Goal: Check status: Check status

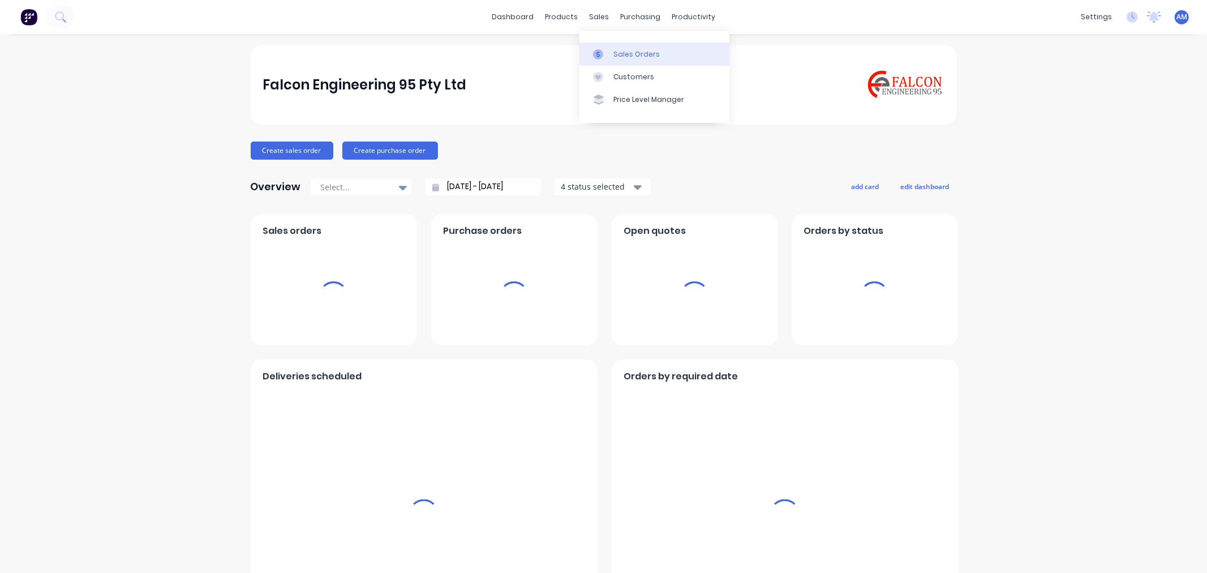
click at [617, 53] on div "Sales Orders" at bounding box center [636, 54] width 46 height 10
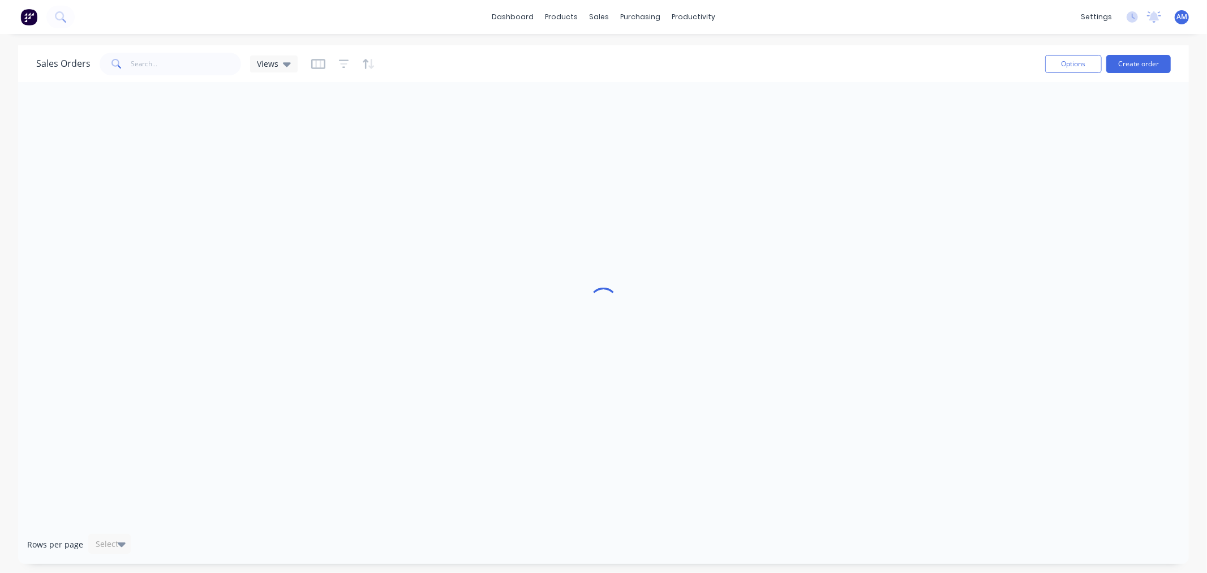
drag, startPoint x: 160, startPoint y: 51, endPoint x: 159, endPoint y: 58, distance: 6.2
click at [160, 52] on div "Sales Orders Views" at bounding box center [536, 64] width 1000 height 28
click at [157, 63] on input "text" at bounding box center [186, 64] width 110 height 23
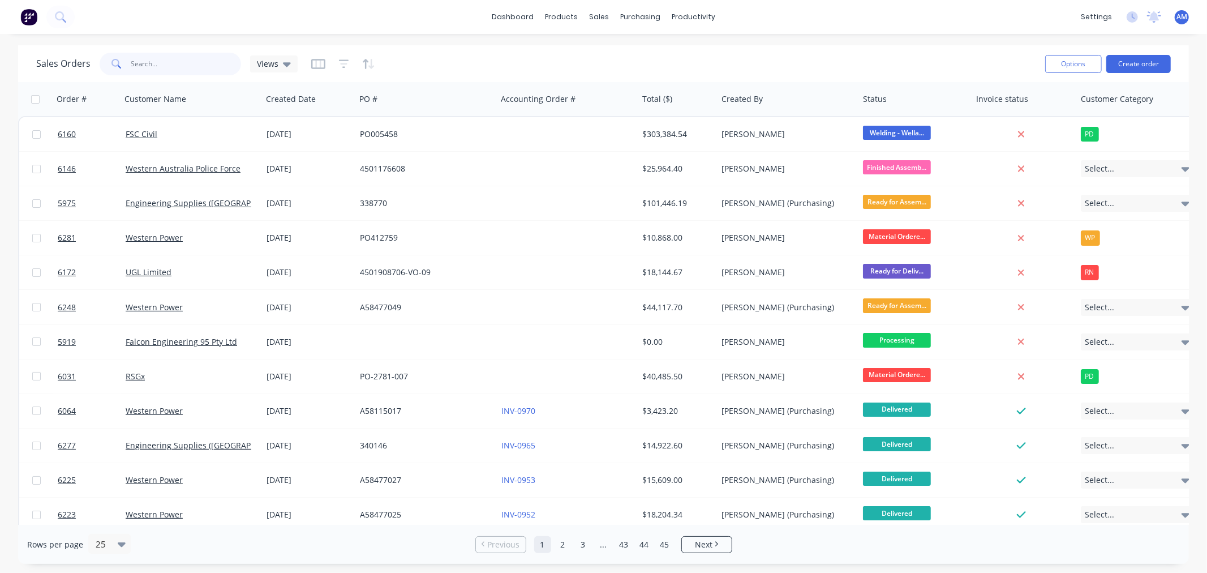
click at [157, 64] on input "text" at bounding box center [186, 64] width 110 height 23
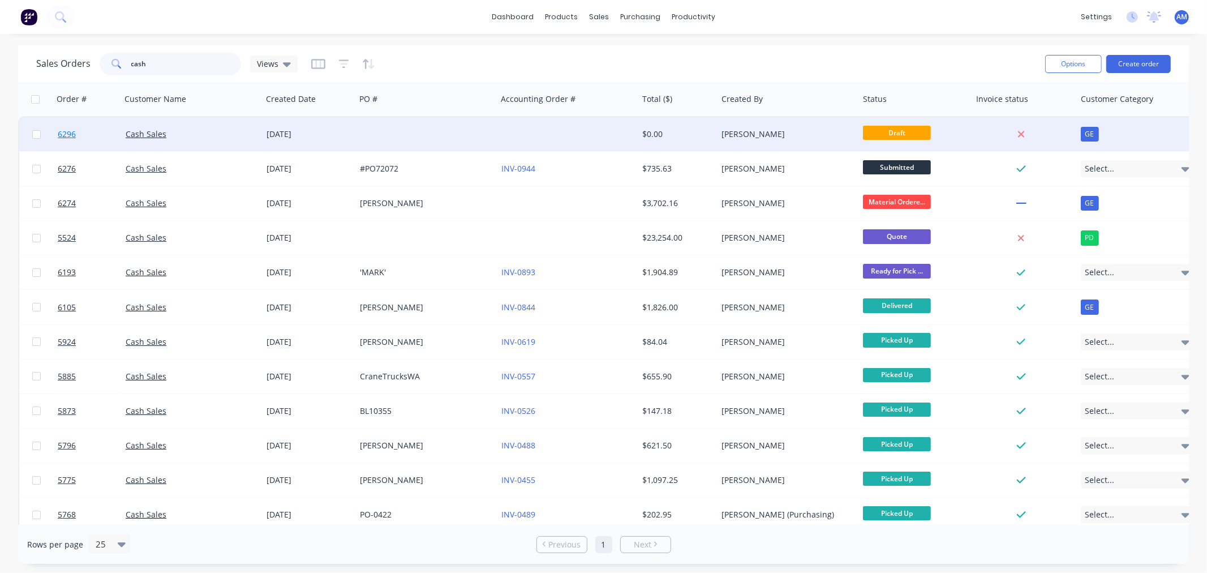
type input "cash"
click at [97, 137] on link "6296" at bounding box center [92, 134] width 68 height 34
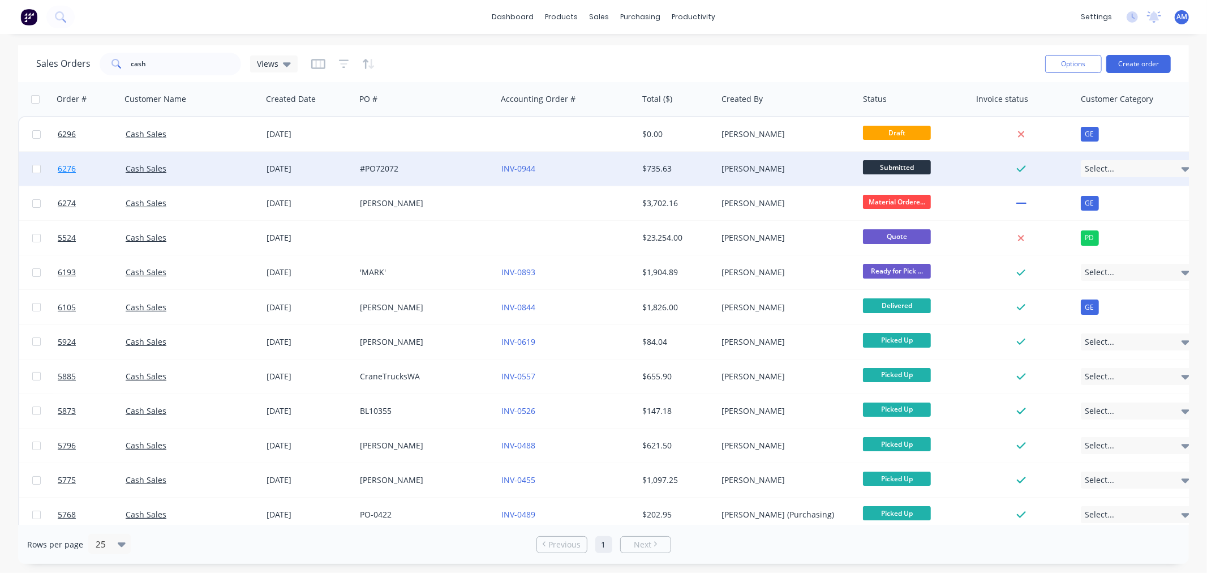
click at [100, 168] on link "6276" at bounding box center [92, 169] width 68 height 34
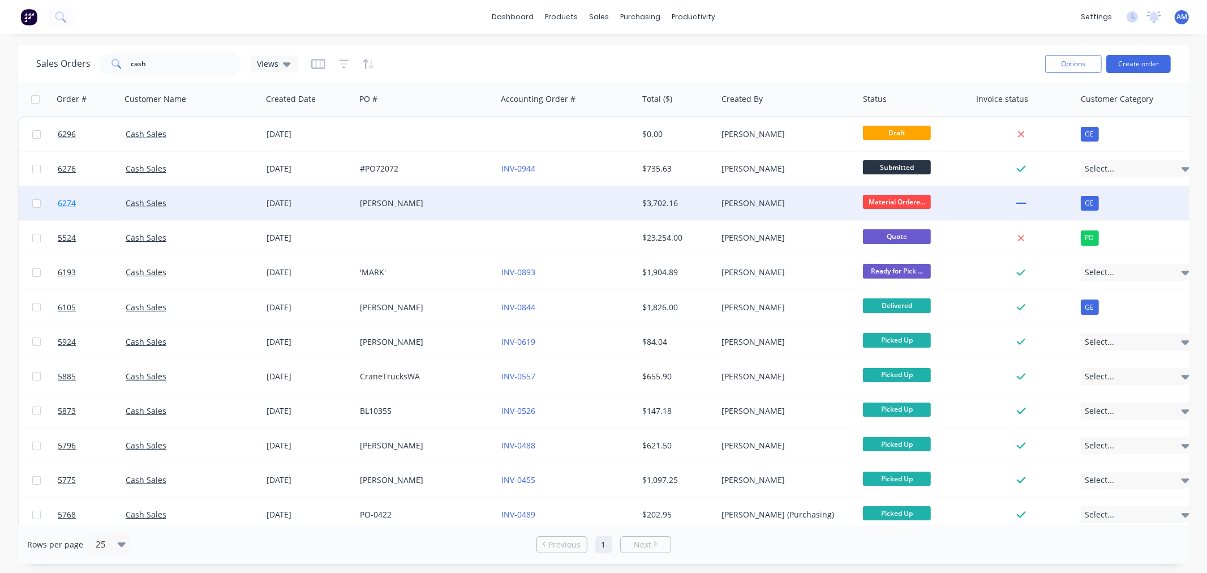
click at [100, 203] on link "6274" at bounding box center [92, 203] width 68 height 34
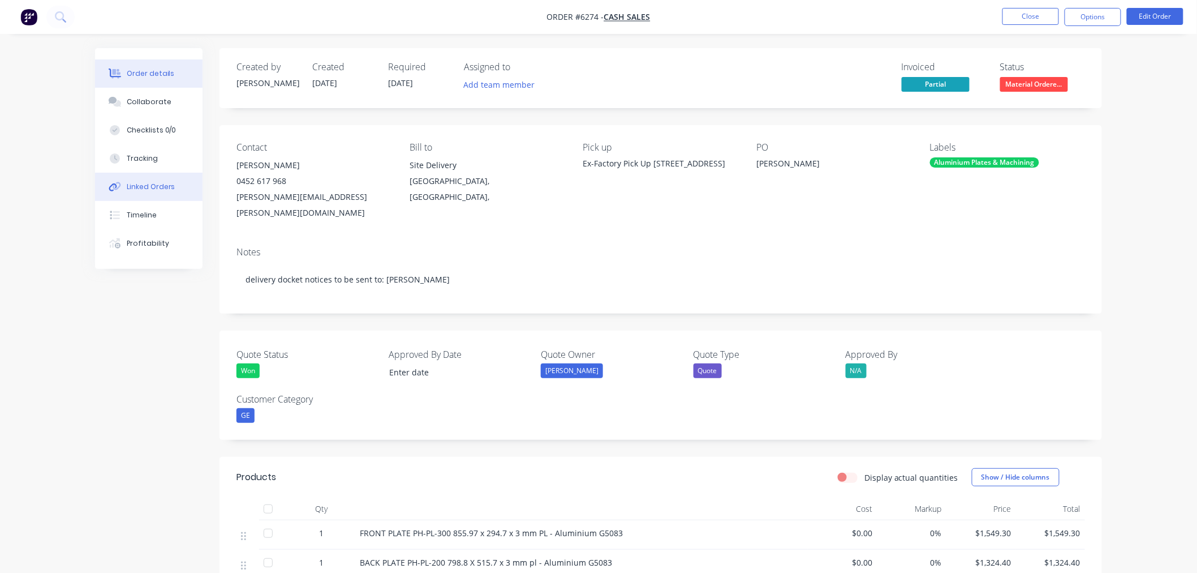
click at [135, 185] on div "Linked Orders" at bounding box center [151, 187] width 49 height 10
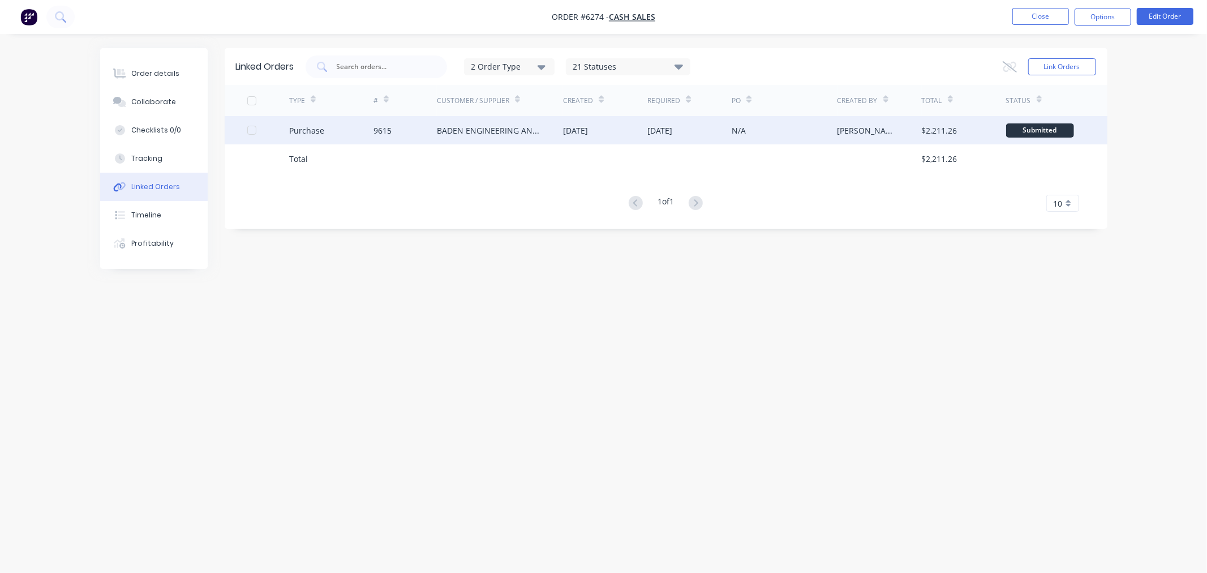
click at [342, 131] on div "Purchase" at bounding box center [331, 130] width 84 height 28
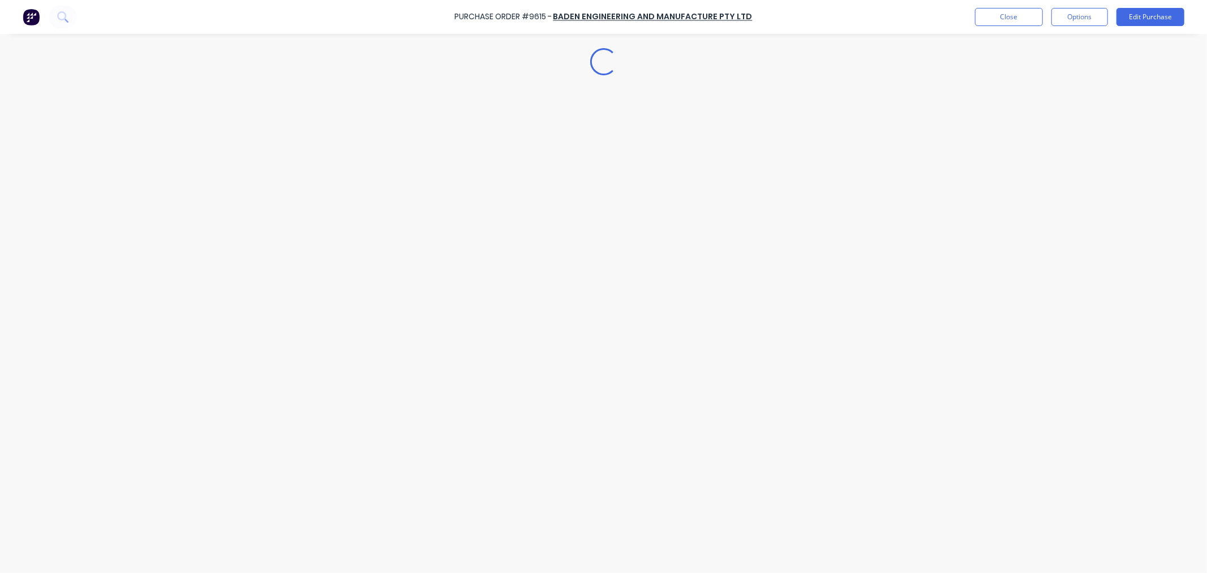
type textarea "x"
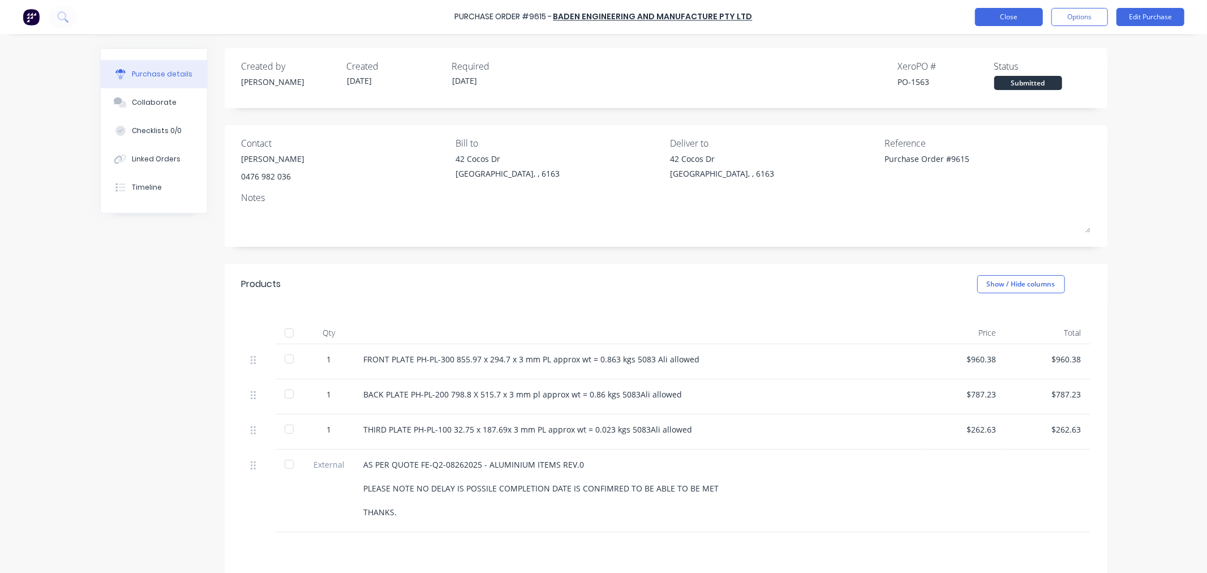
click at [994, 16] on button "Close" at bounding box center [1009, 17] width 68 height 18
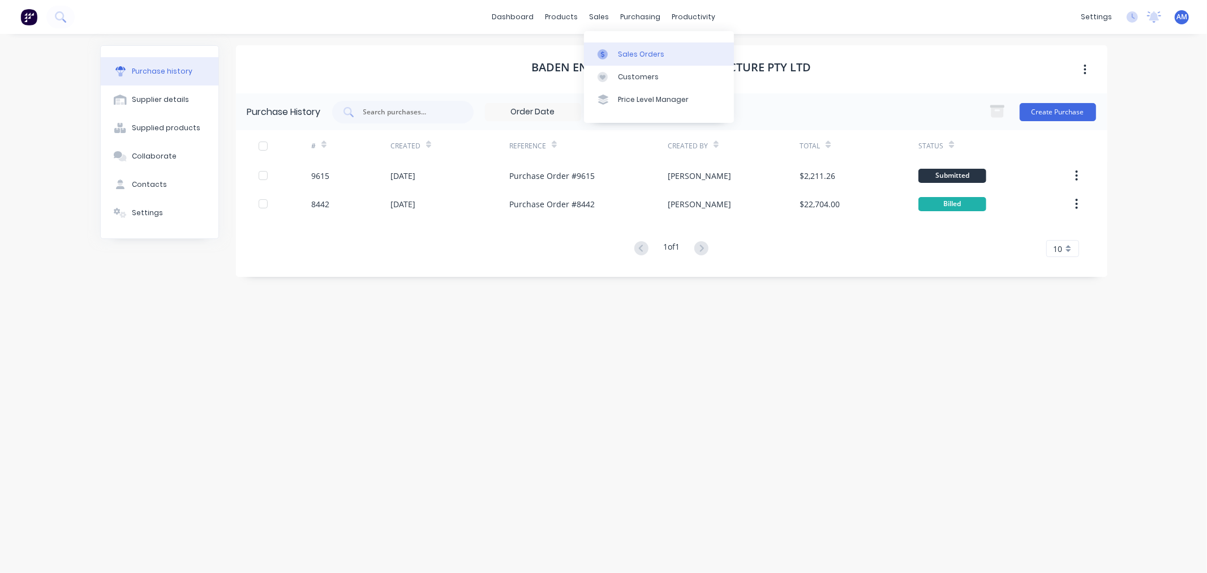
click at [635, 49] on div "Sales Orders" at bounding box center [641, 54] width 46 height 10
